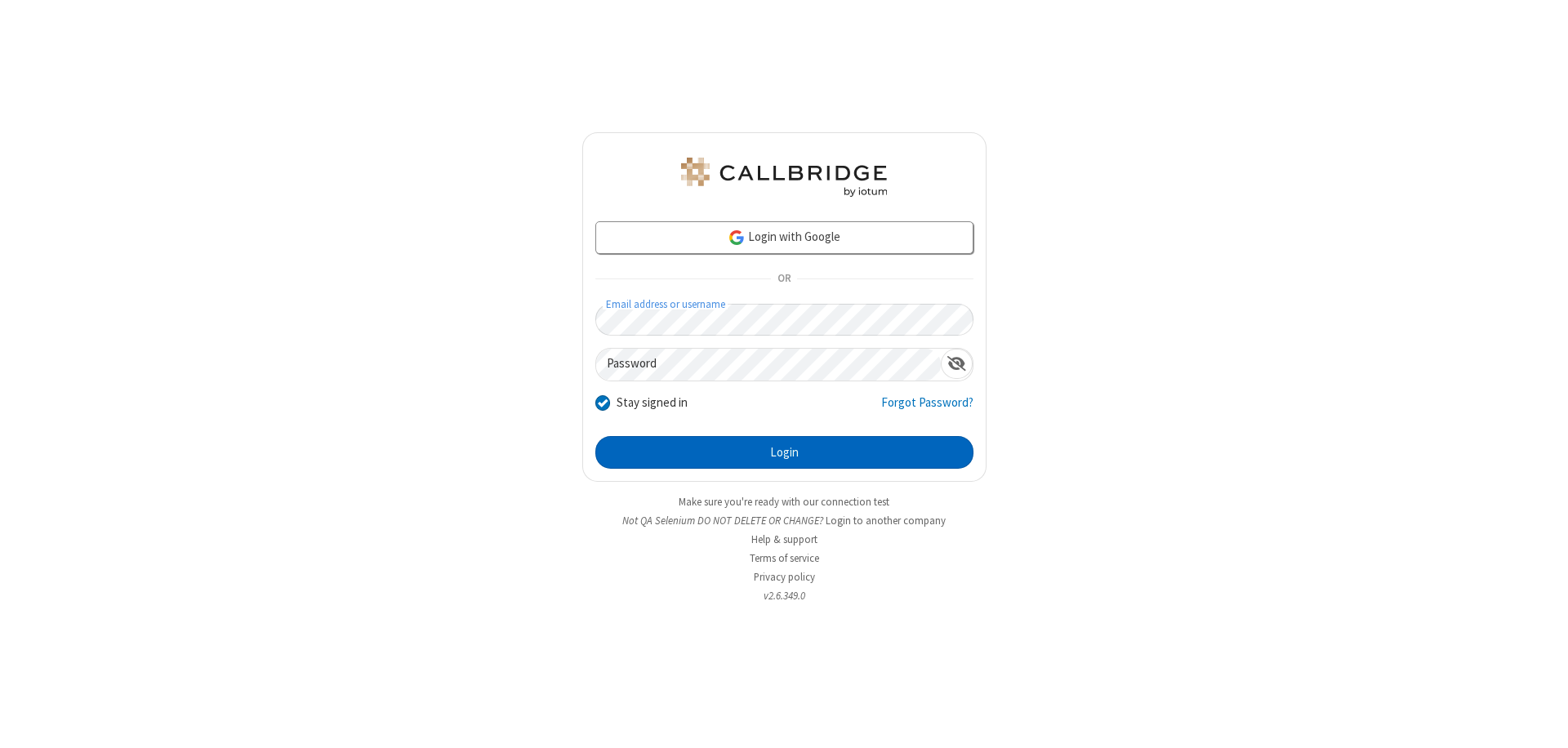
click at [784, 453] on button "Login" at bounding box center [785, 453] width 378 height 33
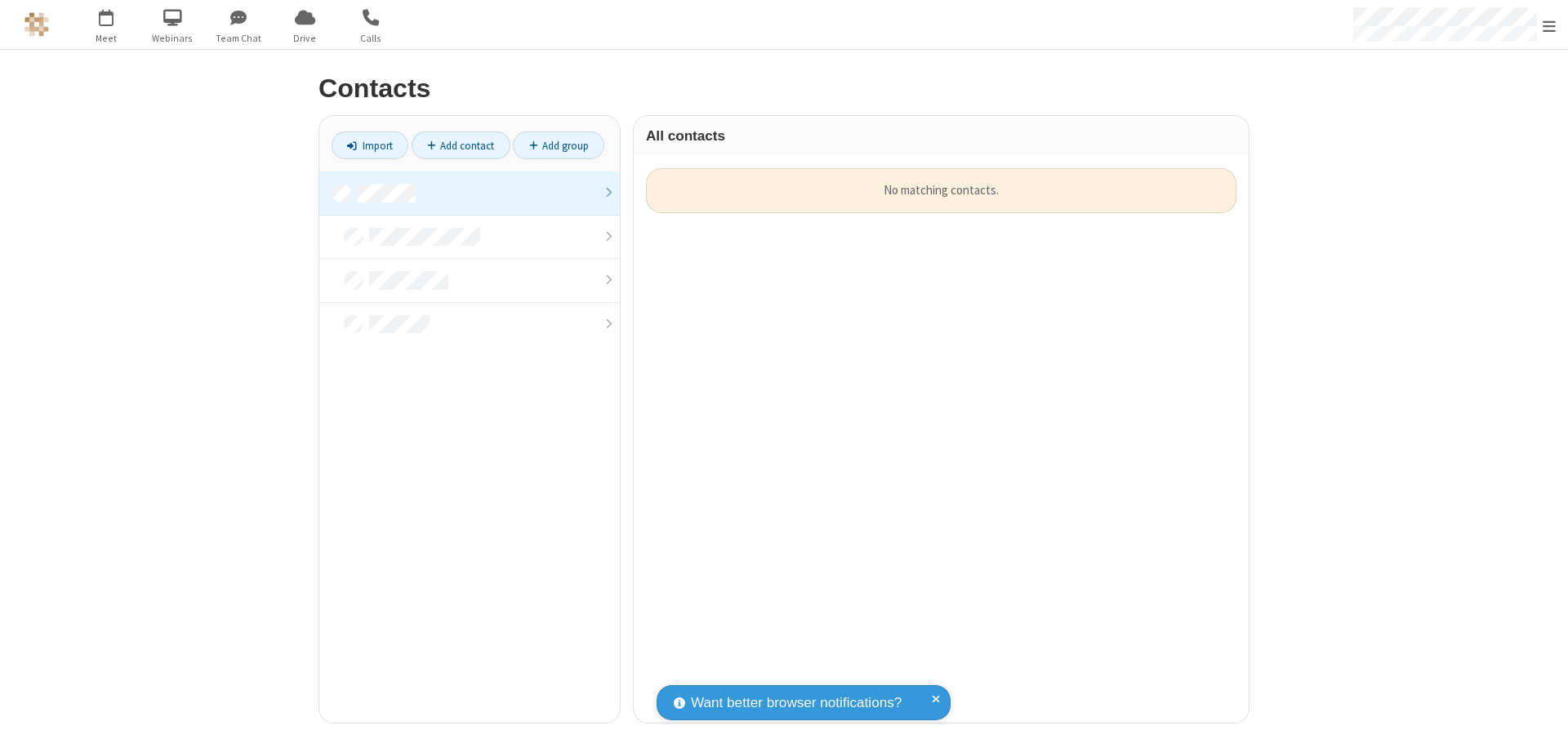
click at [461, 146] on link "Add contact" at bounding box center [461, 145] width 99 height 28
